Goal: Transaction & Acquisition: Book appointment/travel/reservation

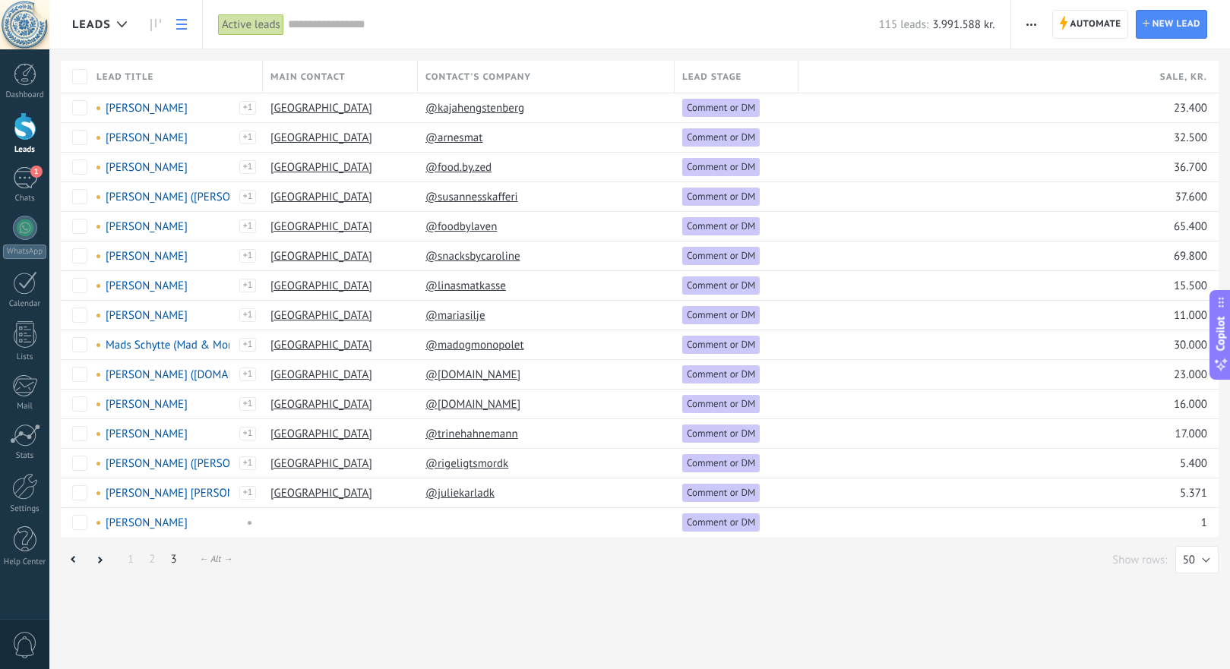
click at [1034, 21] on span "button" at bounding box center [1031, 24] width 10 height 29
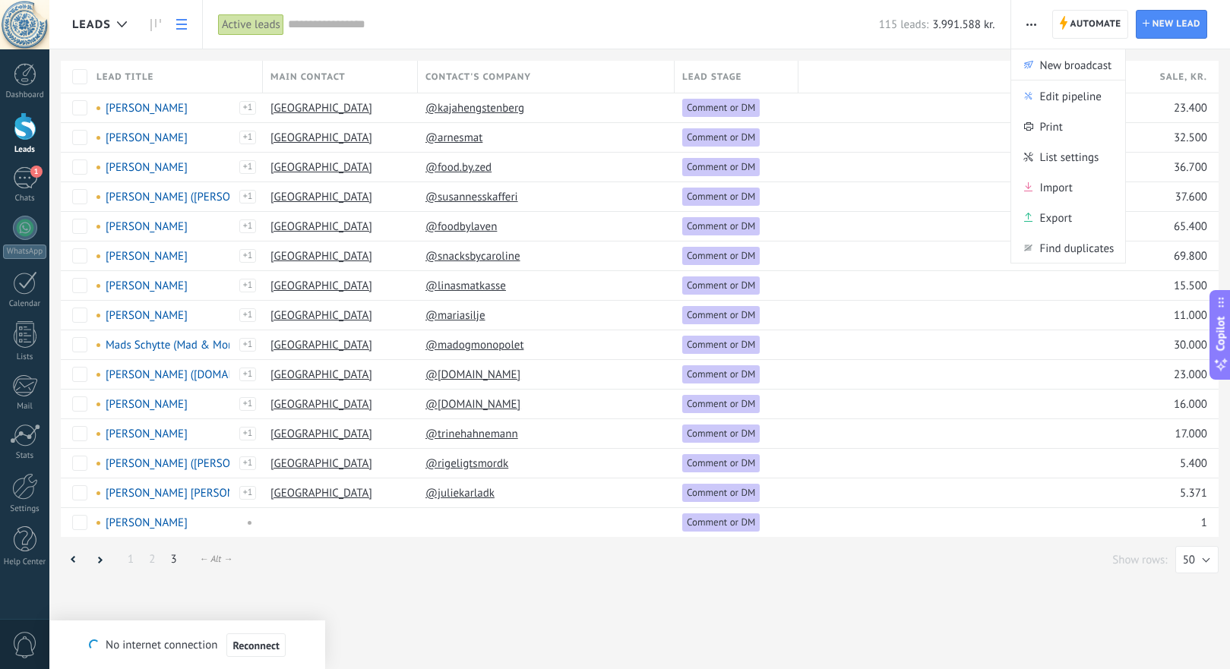
click at [797, 35] on div "115 leads: 3.991.588 kr." at bounding box center [641, 24] width 707 height 49
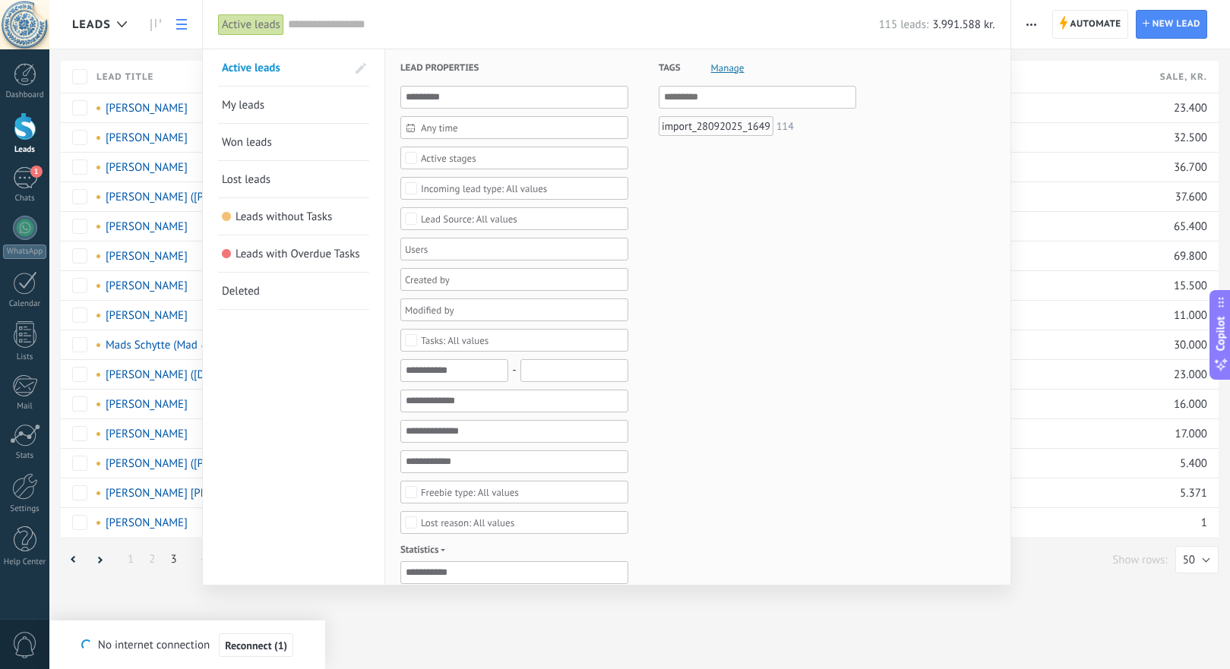
click at [106, 24] on div at bounding box center [615, 334] width 1230 height 669
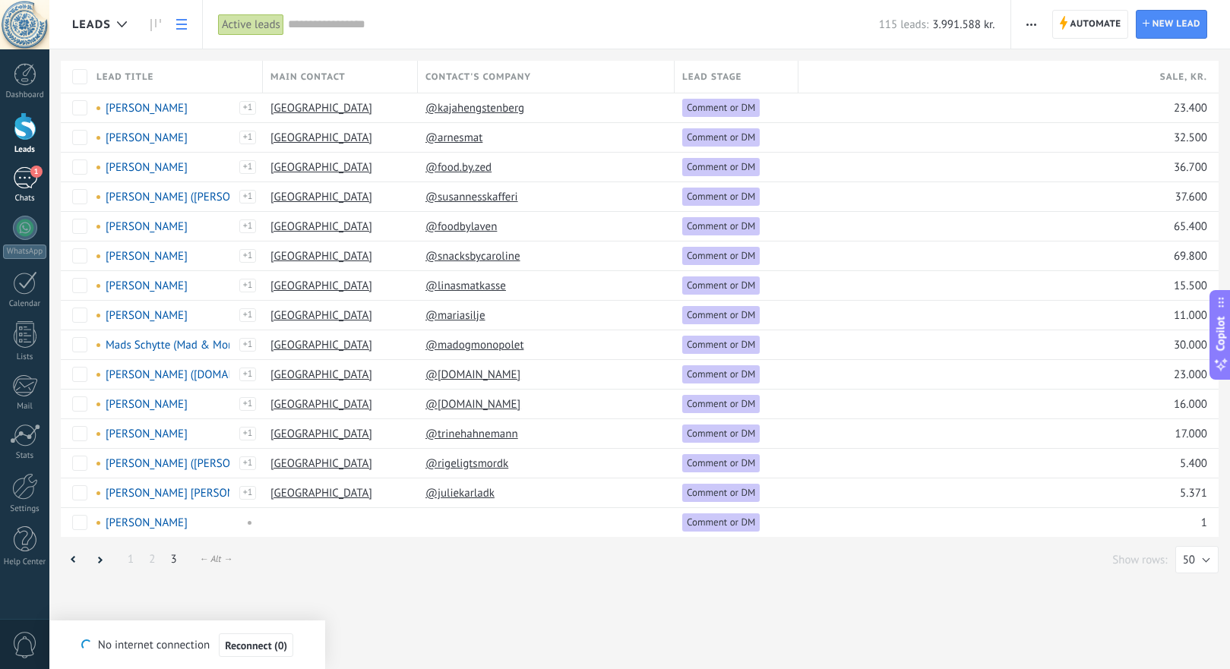
click at [20, 172] on div "1" at bounding box center [25, 178] width 24 height 22
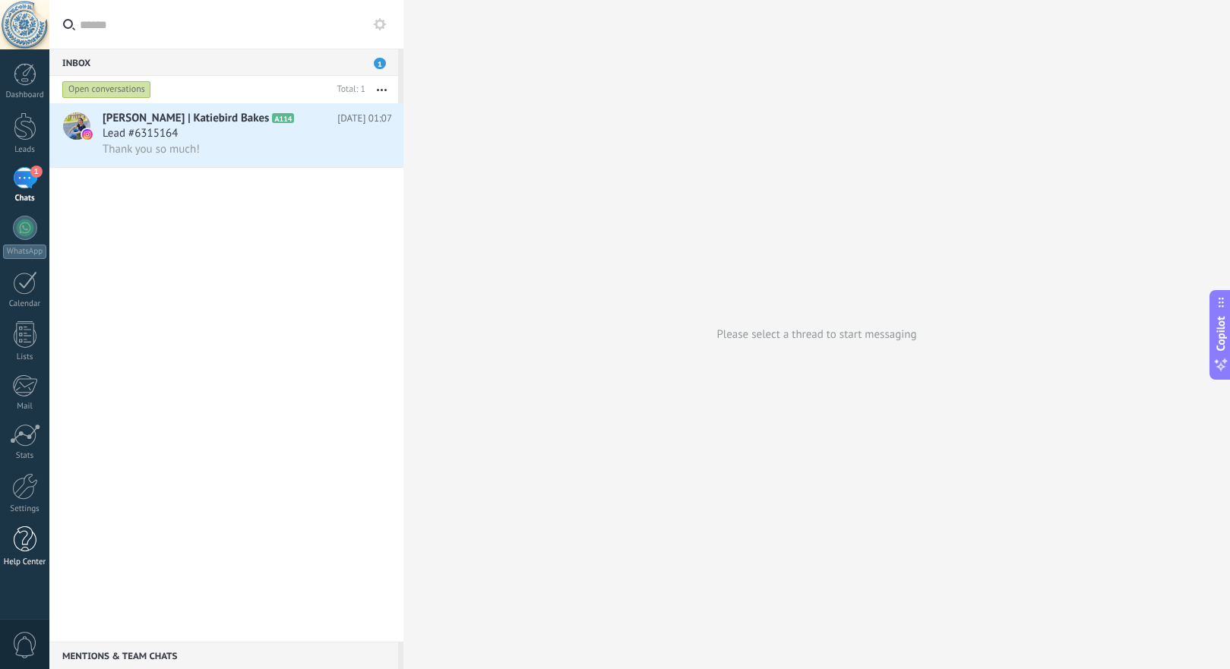
click at [33, 542] on div at bounding box center [25, 539] width 23 height 27
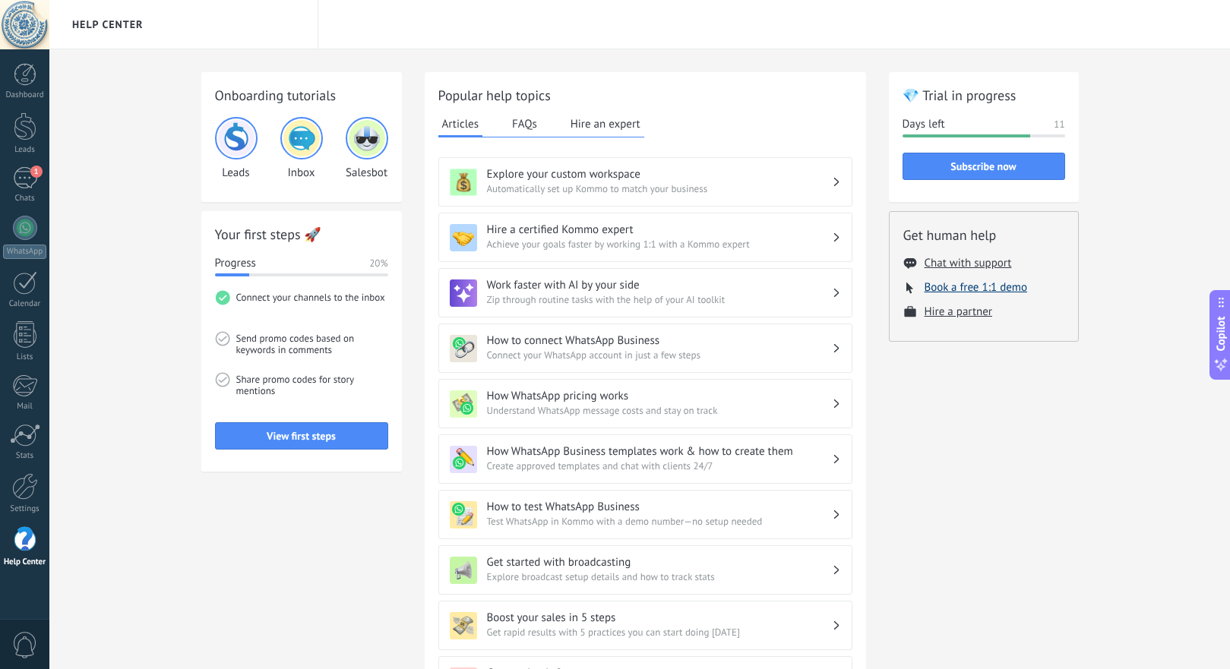
click at [968, 286] on button "Book a free 1:1 demo" at bounding box center [975, 287] width 103 height 14
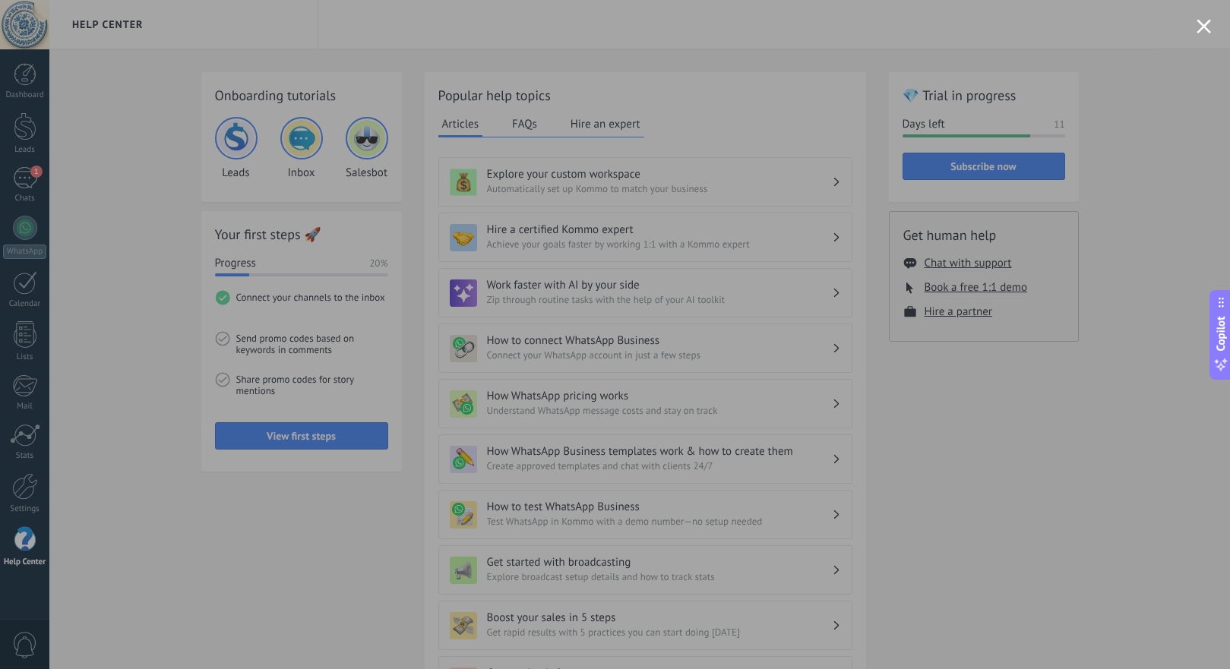
click at [1106, 411] on div at bounding box center [615, 334] width 1230 height 669
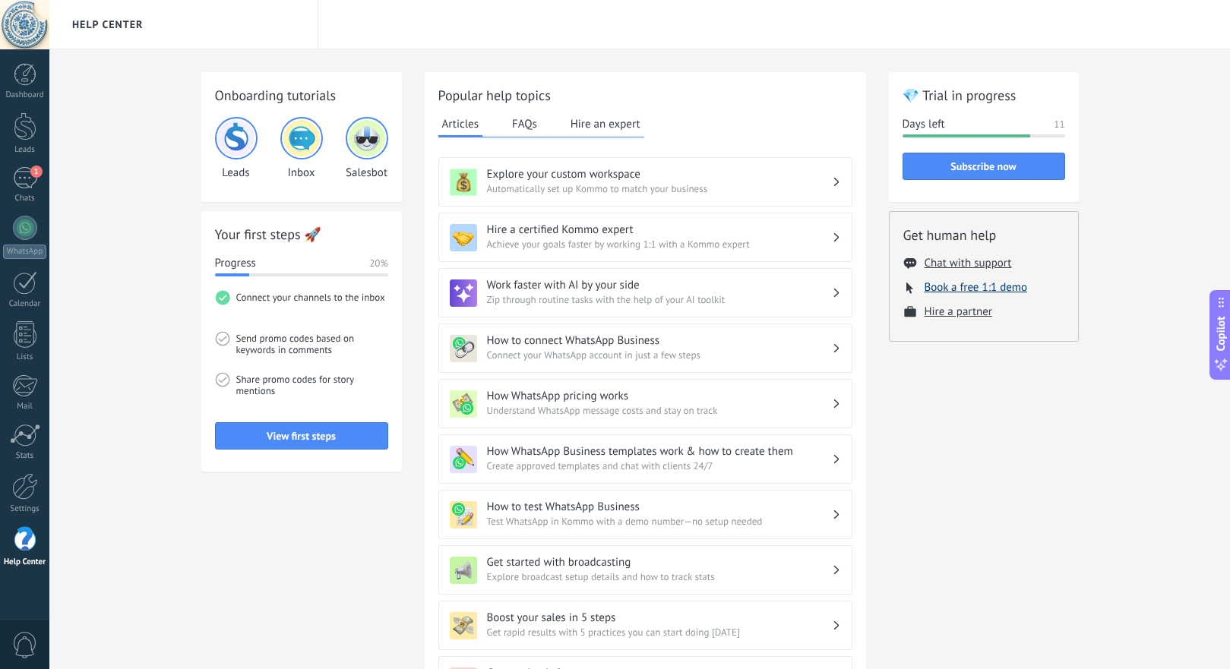
click at [966, 286] on button "Book a free 1:1 demo" at bounding box center [975, 287] width 103 height 14
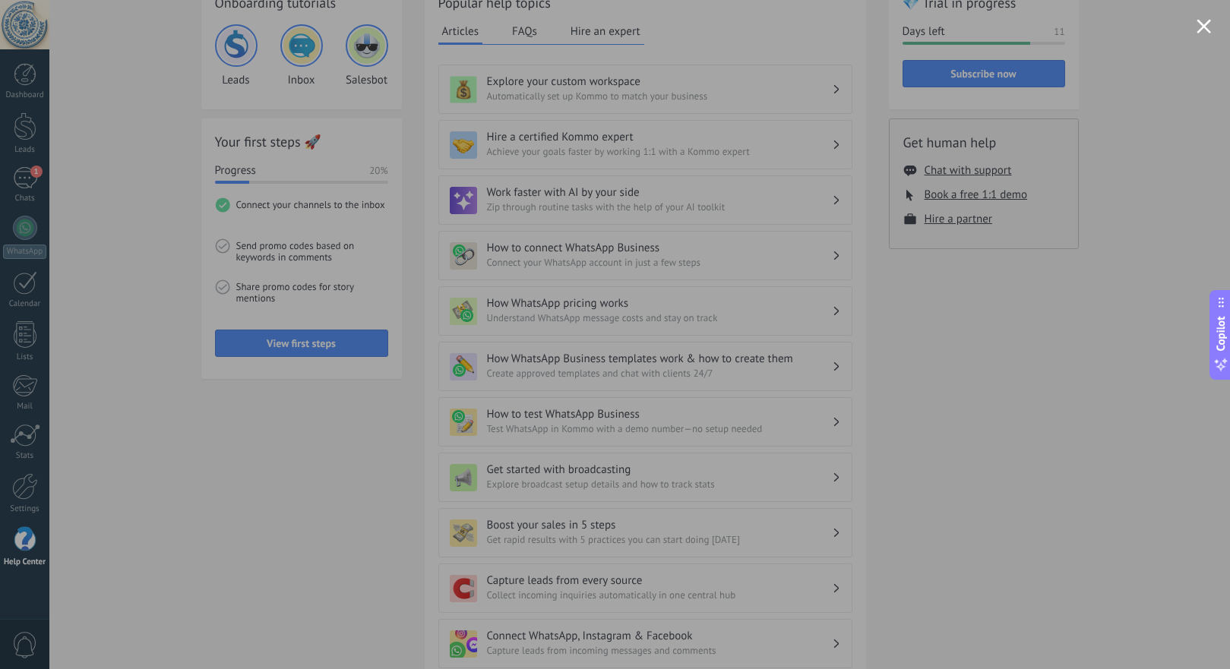
scroll to position [94, 0]
